Goal: Information Seeking & Learning: Learn about a topic

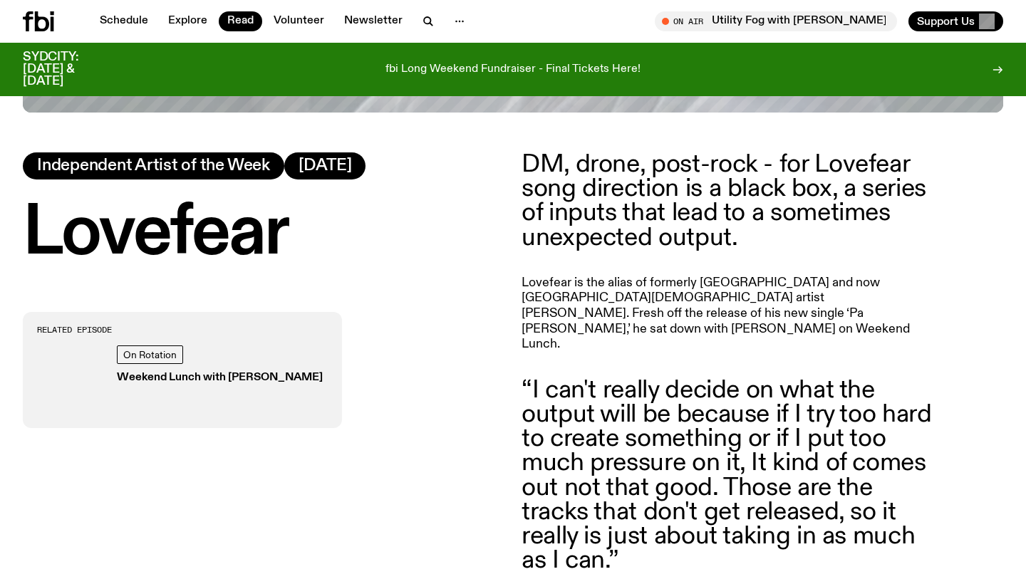
scroll to position [574, 0]
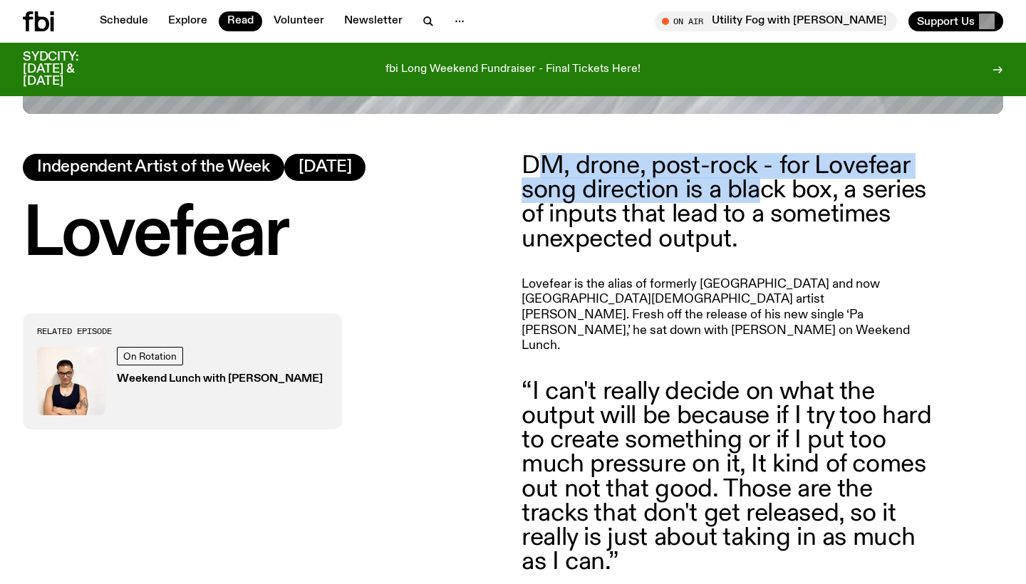
drag, startPoint x: 765, startPoint y: 178, endPoint x: 532, endPoint y: 150, distance: 235.5
click at [532, 154] on p "DM, drone, post-rock - for Lovefear song direction is a black box, a series of …" at bounding box center [727, 203] width 410 height 98
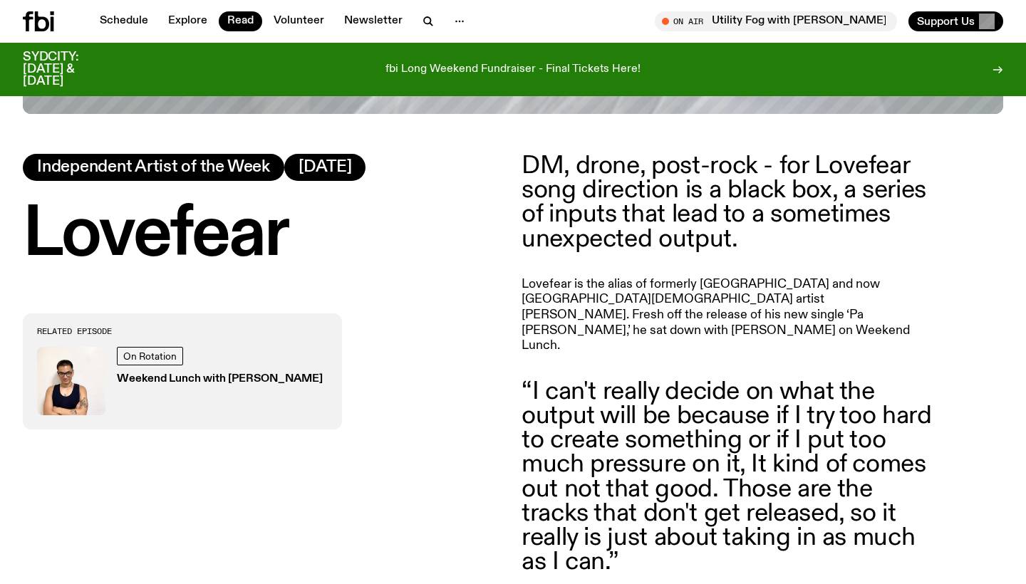
click at [892, 284] on p "Lovefear is the alias of formerly [GEOGRAPHIC_DATA] and now [GEOGRAPHIC_DATA][D…" at bounding box center [727, 315] width 410 height 77
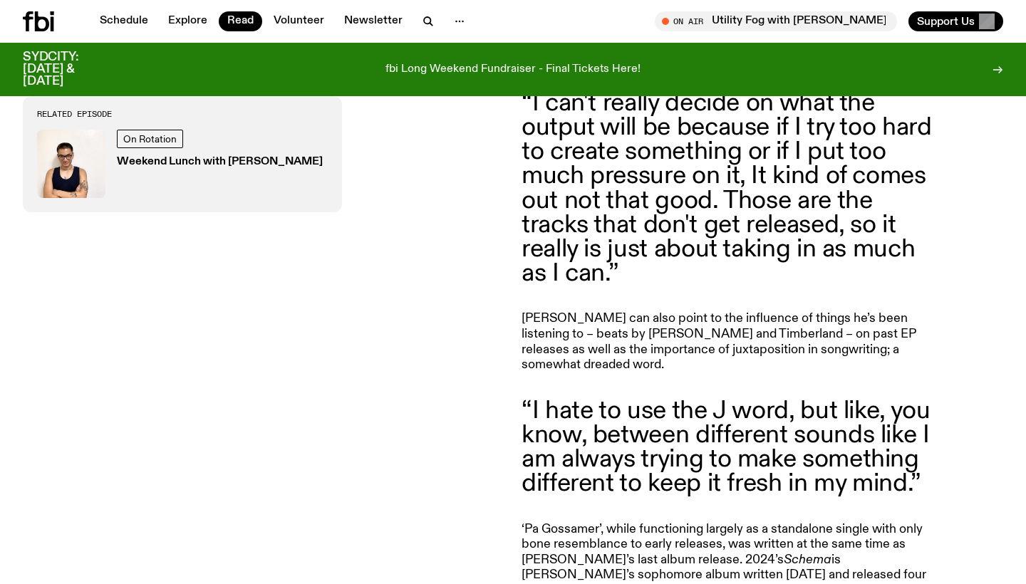
scroll to position [866, 0]
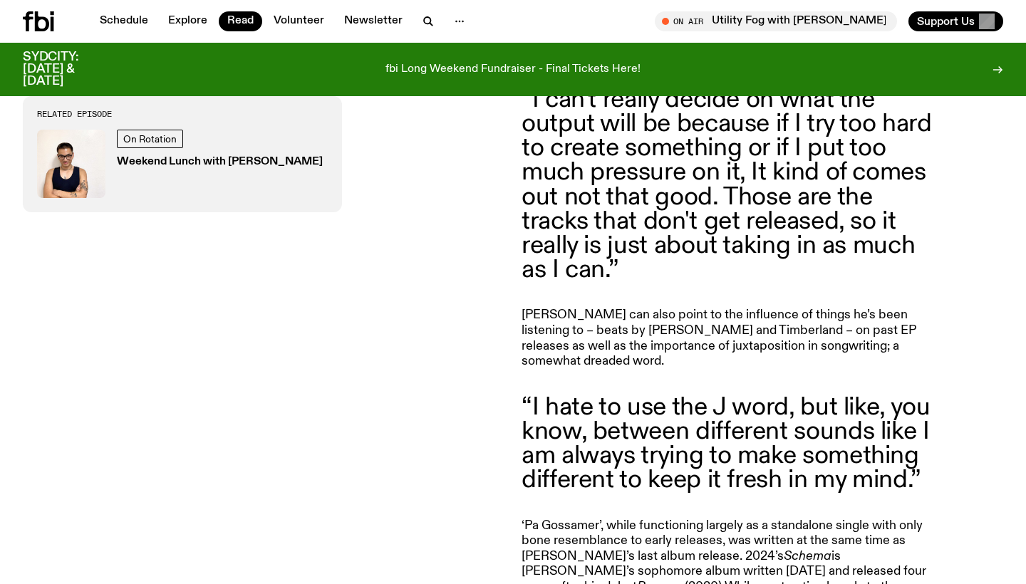
click at [646, 312] on p "[PERSON_NAME] can also point to the influence of things he’s been listening to …" at bounding box center [727, 338] width 410 height 61
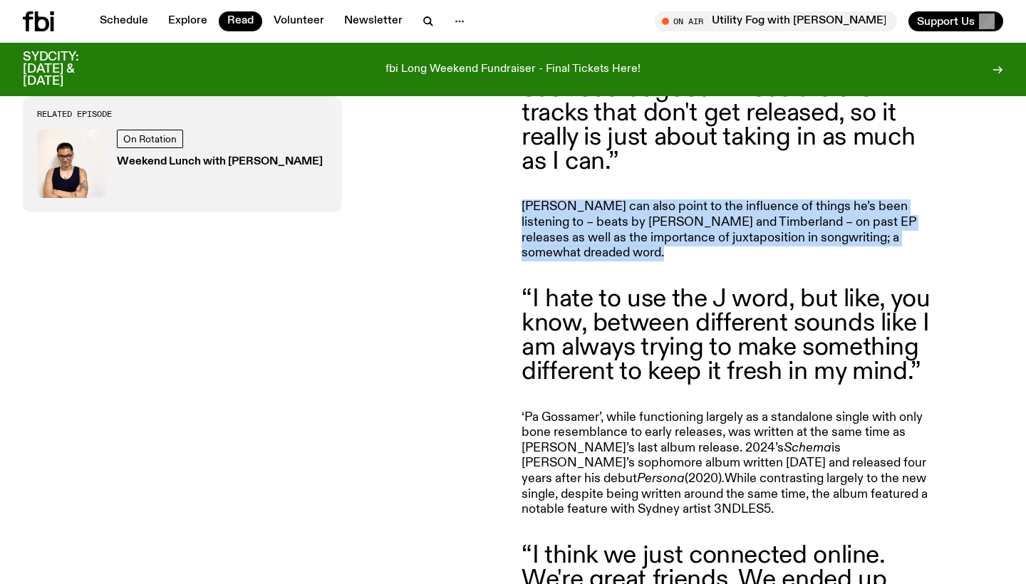
scroll to position [974, 0]
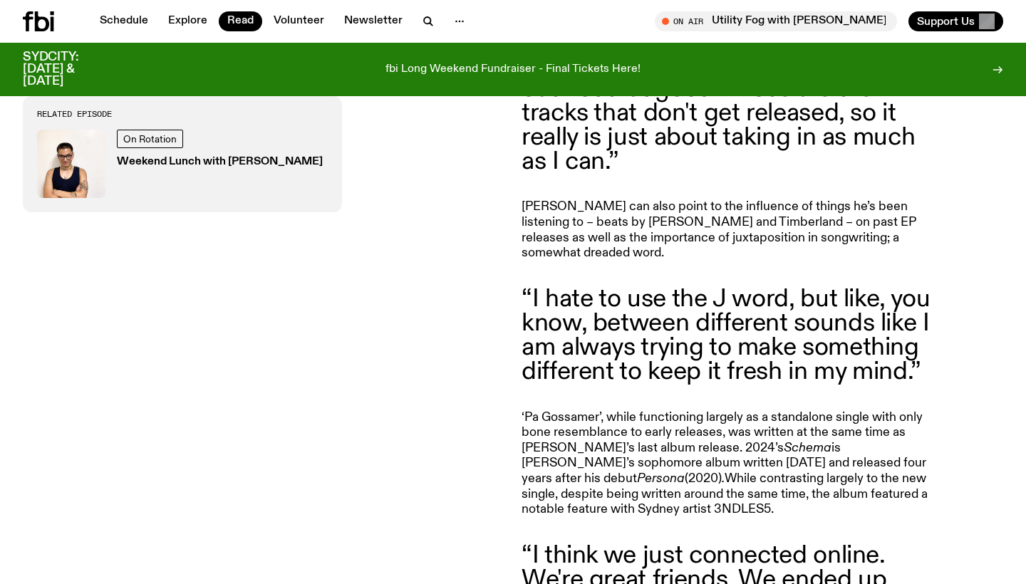
click at [562, 287] on blockquote "“I hate to use the J word, but like, you know, between different sounds like I …" at bounding box center [727, 336] width 410 height 98
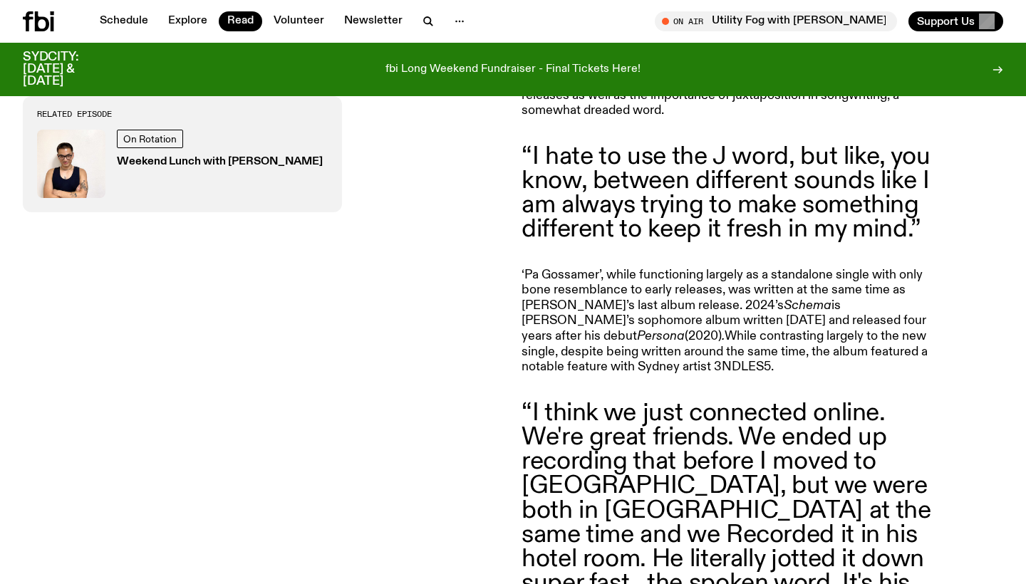
scroll to position [966, 0]
